Goal: Information Seeking & Learning: Learn about a topic

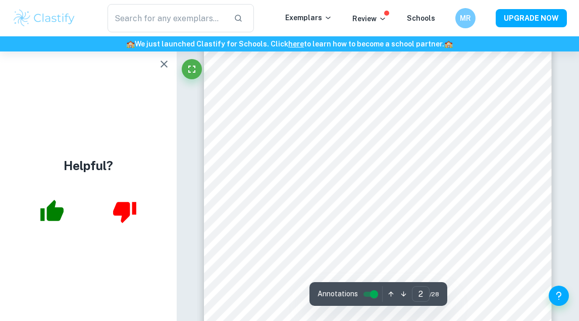
scroll to position [541, 0]
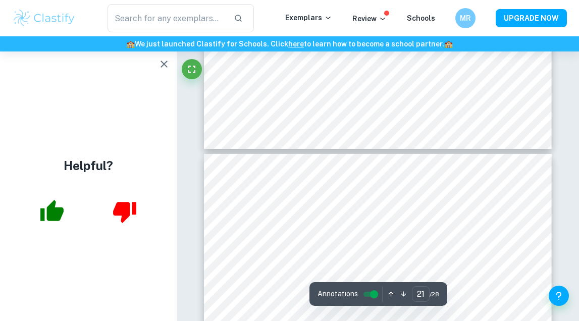
type input "22"
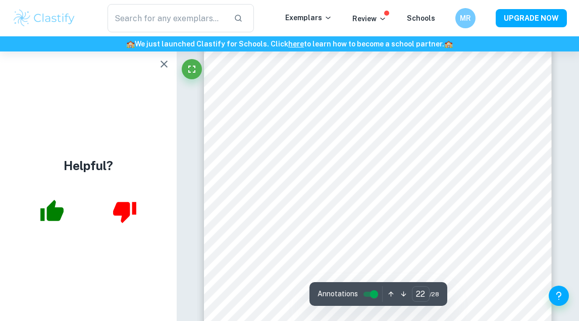
scroll to position [9852, 0]
click at [158, 63] on icon "button" at bounding box center [164, 64] width 12 height 12
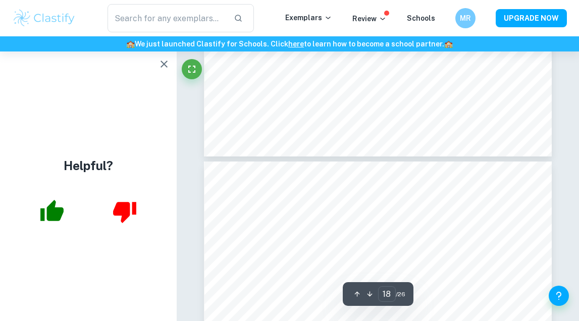
scroll to position [9050, 0]
click at [159, 61] on icon "button" at bounding box center [164, 64] width 12 height 12
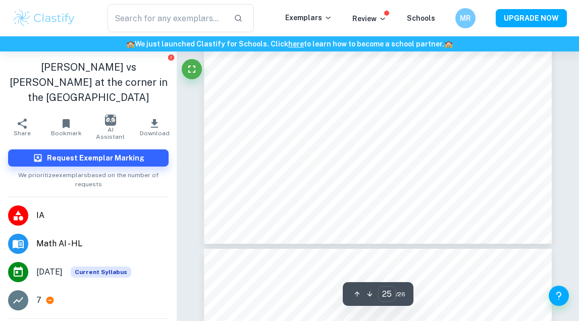
type input "26"
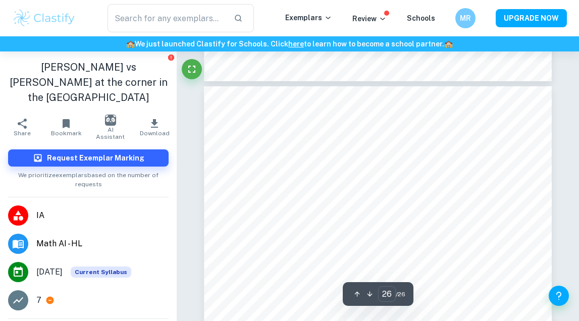
scroll to position [12683, 0]
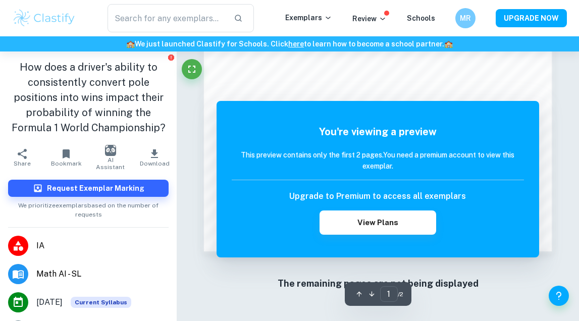
scroll to position [713, 0]
